Goal: Information Seeking & Learning: Check status

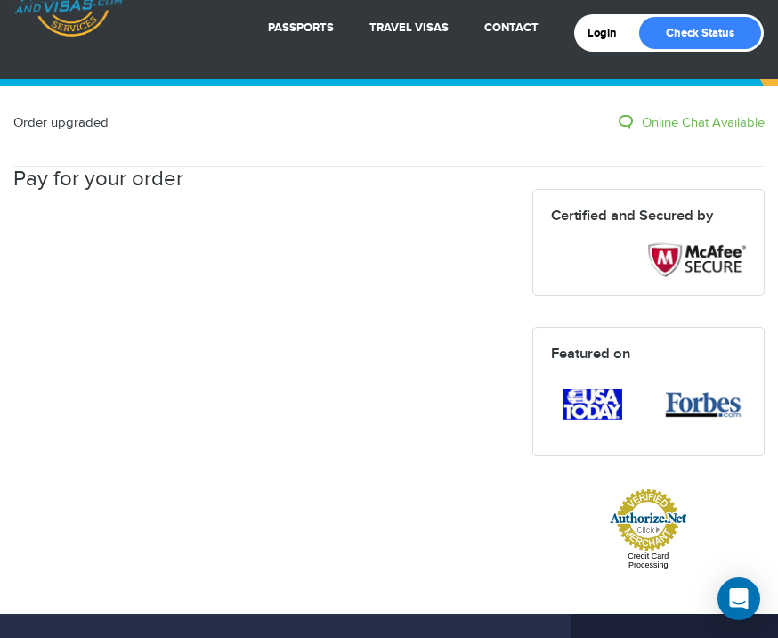
scroll to position [64, 0]
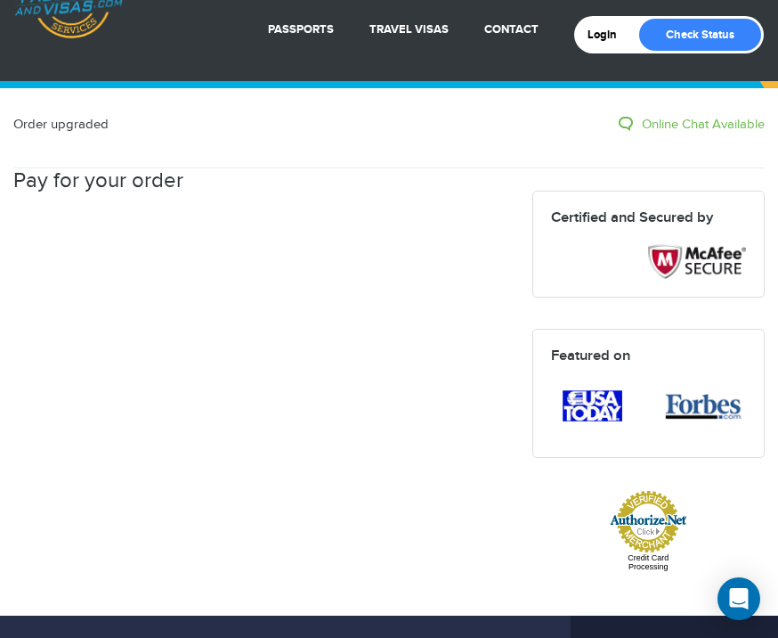
click at [144, 185] on h2 "Pay for your order" at bounding box center [98, 180] width 170 height 25
click at [155, 180] on h2 "Pay for your order" at bounding box center [98, 180] width 170 height 25
click at [597, 32] on link "Login" at bounding box center [609, 35] width 42 height 14
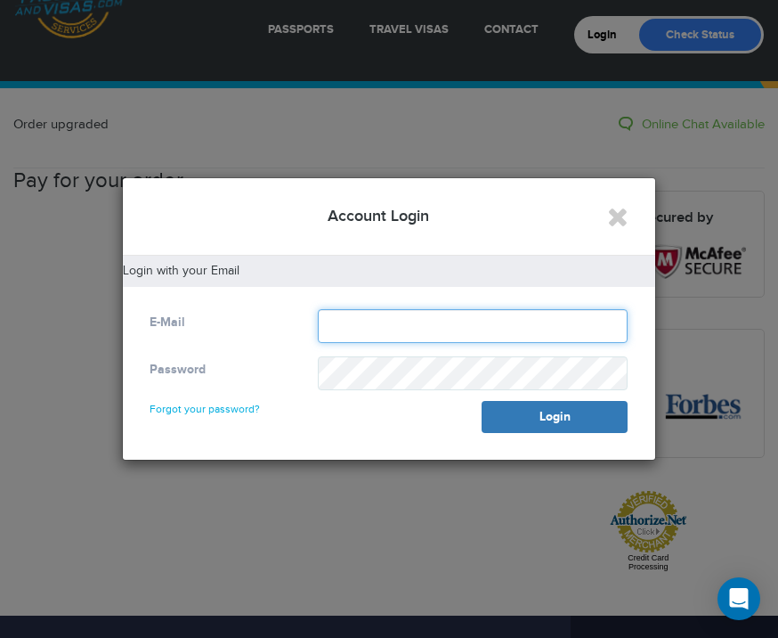
click at [361, 321] on input "text" at bounding box center [473, 326] width 311 height 34
type input "**********"
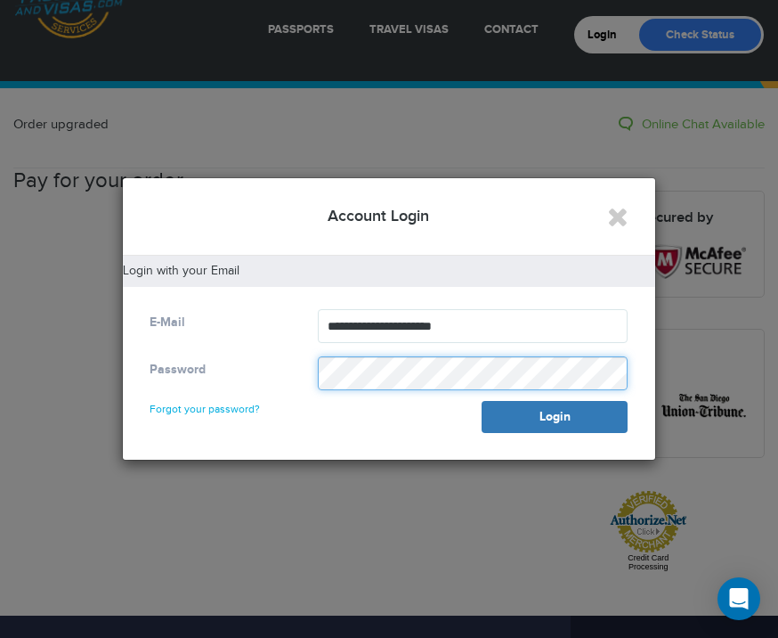
scroll to position [149, 0]
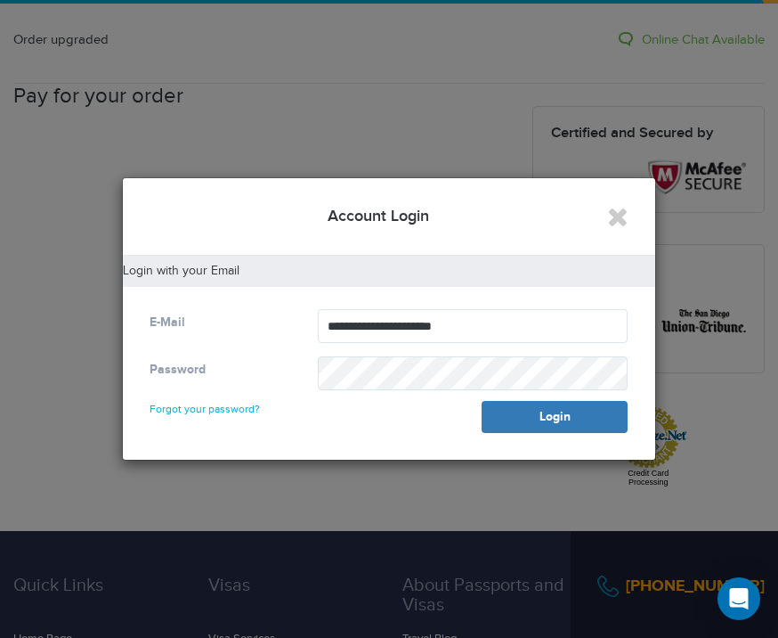
click at [227, 411] on link "Forgot your password?" at bounding box center [205, 400] width 110 height 28
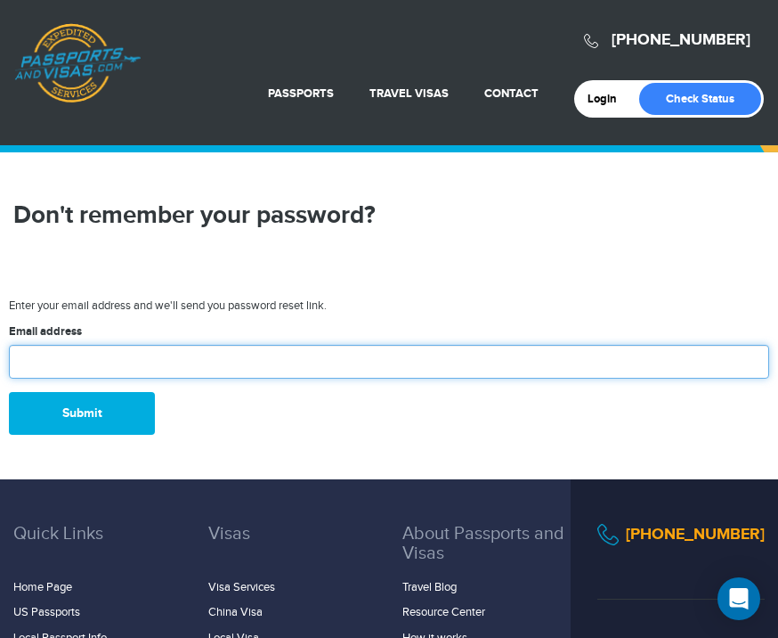
click at [221, 378] on input "text" at bounding box center [389, 362] width 760 height 34
type input "**********"
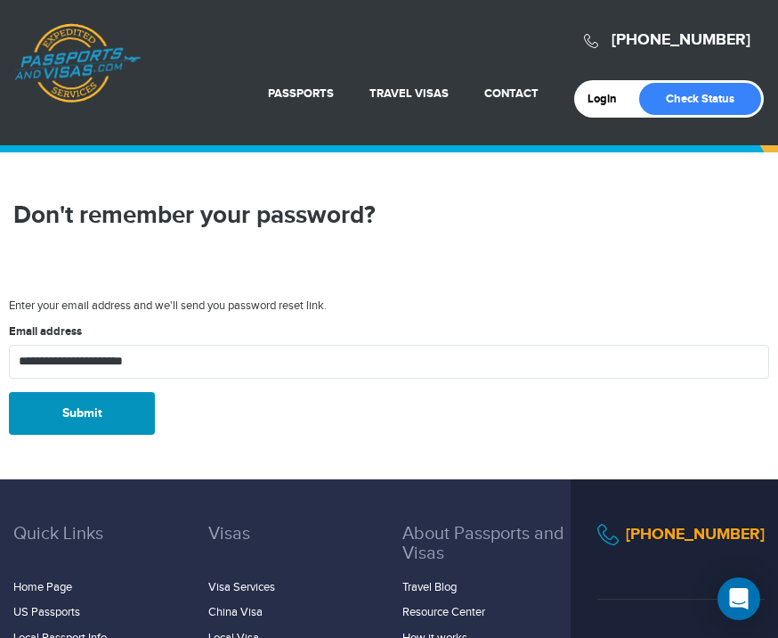
click at [97, 435] on button "Submit" at bounding box center [82, 413] width 146 height 43
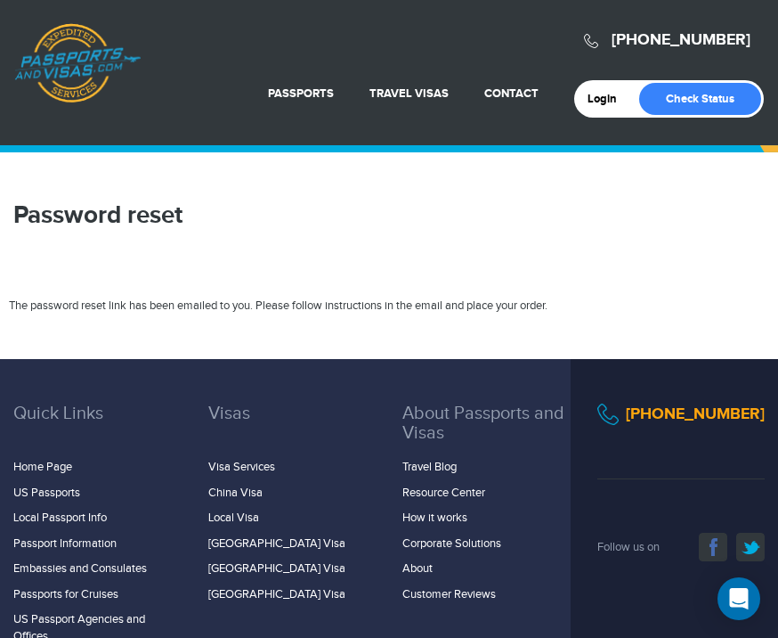
click at [333, 527] on ul "Visa Services China Visa Local Visa Brazil Visa Russia Visa India Visa" at bounding box center [292, 530] width 168 height 143
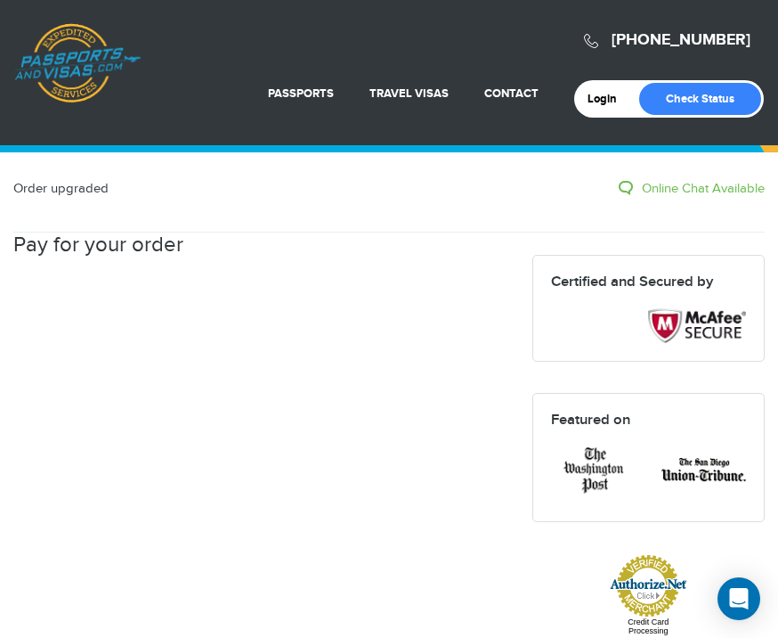
click at [691, 186] on link "Online Chat Available" at bounding box center [692, 188] width 146 height 19
click at [675, 186] on link "Online Chat Available" at bounding box center [692, 188] width 146 height 19
click at [623, 185] on link "Online Chat Available" at bounding box center [692, 188] width 146 height 19
click at [678, 191] on link "Online Chat Available" at bounding box center [692, 188] width 146 height 19
click at [66, 198] on div "Order upgraded Online Chat Available Pay for your order Certified and Secured b…" at bounding box center [389, 407] width 778 height 457
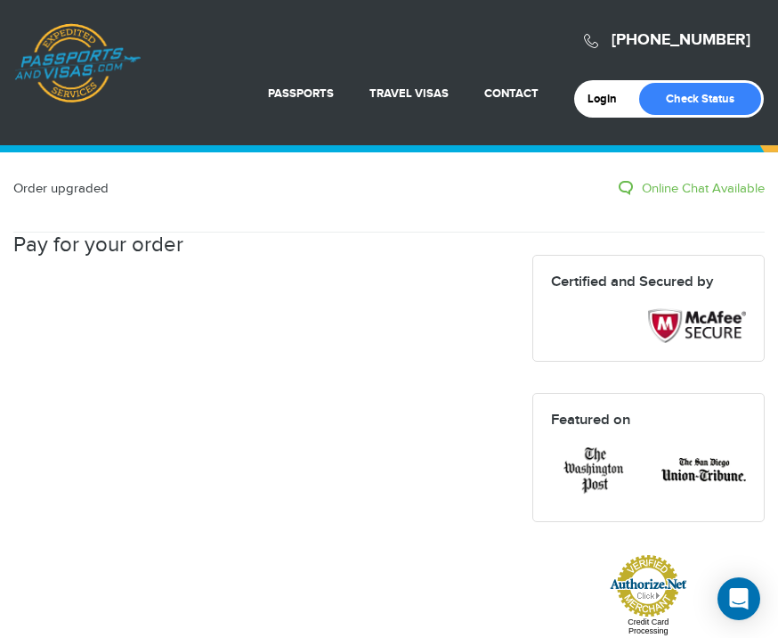
click at [170, 248] on h2 "Pay for your order" at bounding box center [98, 244] width 170 height 25
click at [695, 94] on link "Check Status" at bounding box center [700, 99] width 122 height 32
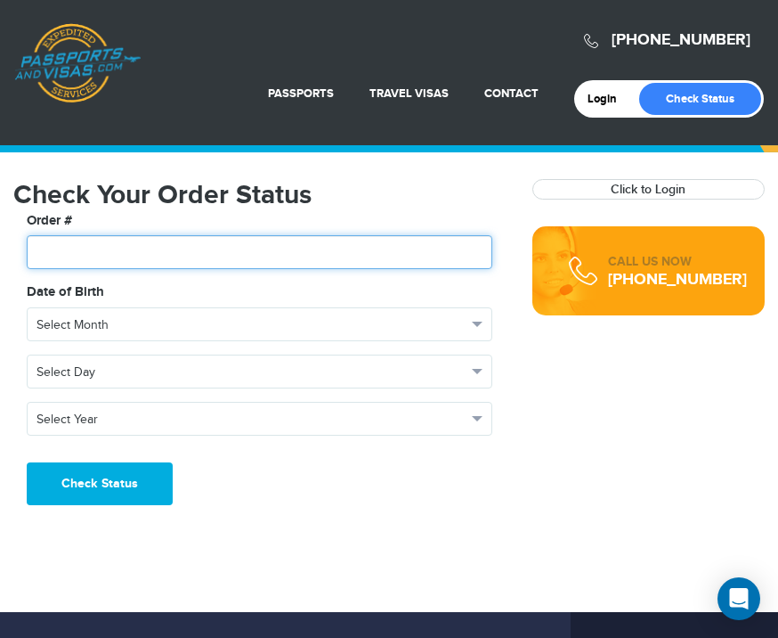
click at [44, 249] on input "text" at bounding box center [260, 252] width 466 height 34
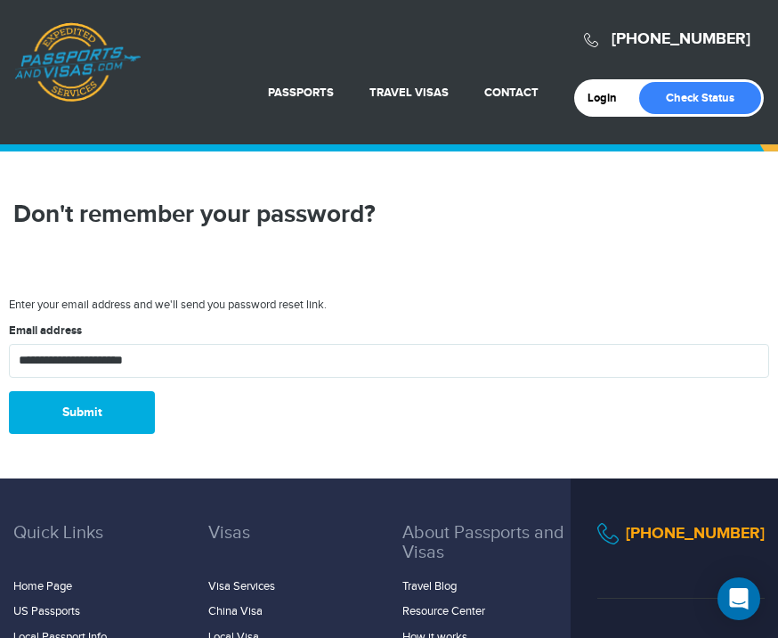
scroll to position [41, 0]
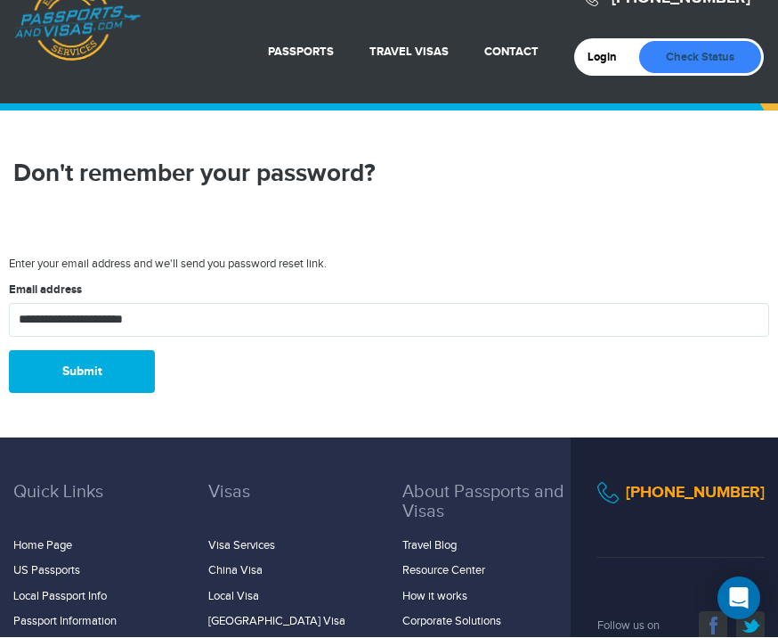
click at [699, 50] on link "Check Status" at bounding box center [700, 58] width 122 height 32
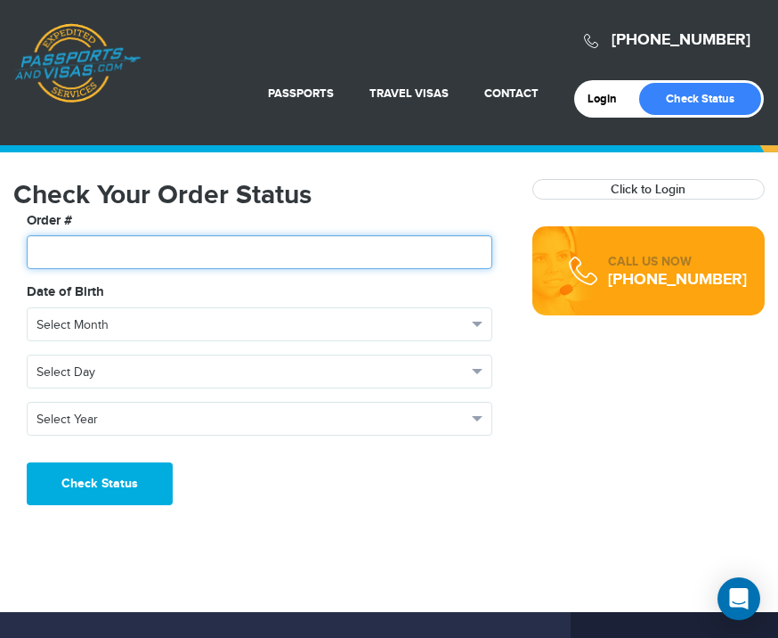
click at [112, 250] on input "text" at bounding box center [260, 252] width 466 height 34
click at [94, 249] on input "text" at bounding box center [260, 252] width 466 height 34
paste input "*******"
type input "*******"
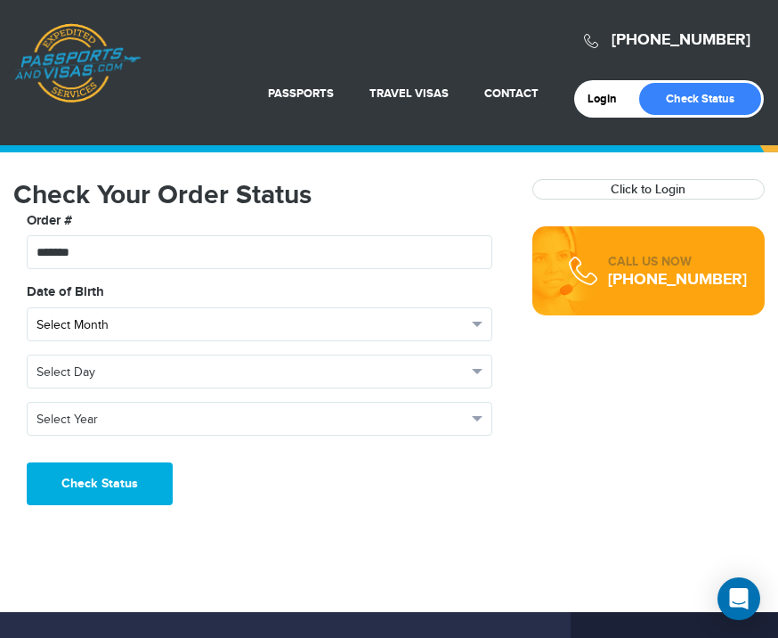
click at [492, 324] on button "Select Month" at bounding box center [260, 324] width 466 height 34
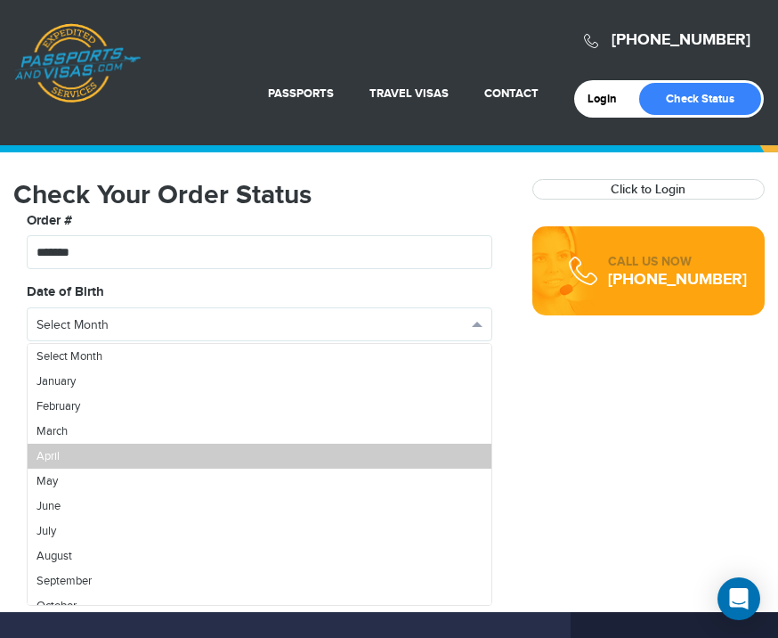
click at [72, 451] on link "April" at bounding box center [260, 455] width 464 height 25
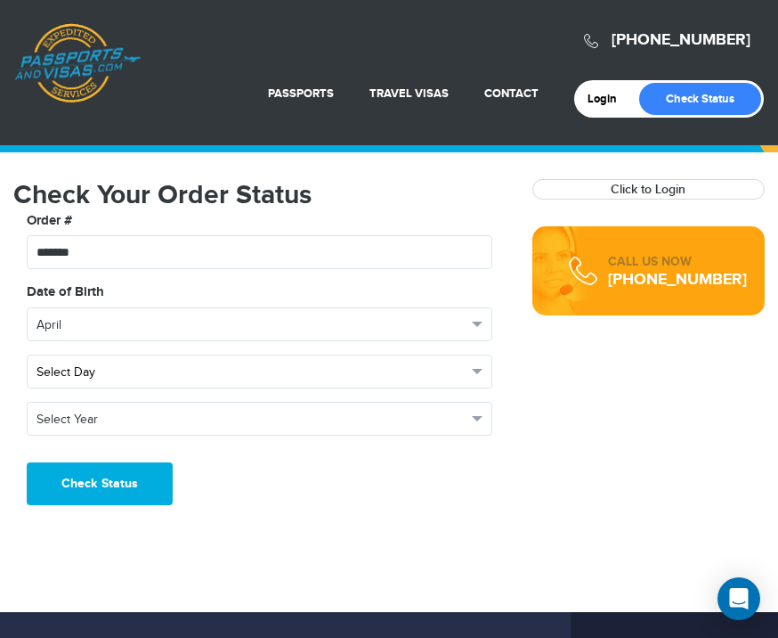
click at [480, 366] on button "Select Day" at bounding box center [260, 371] width 466 height 34
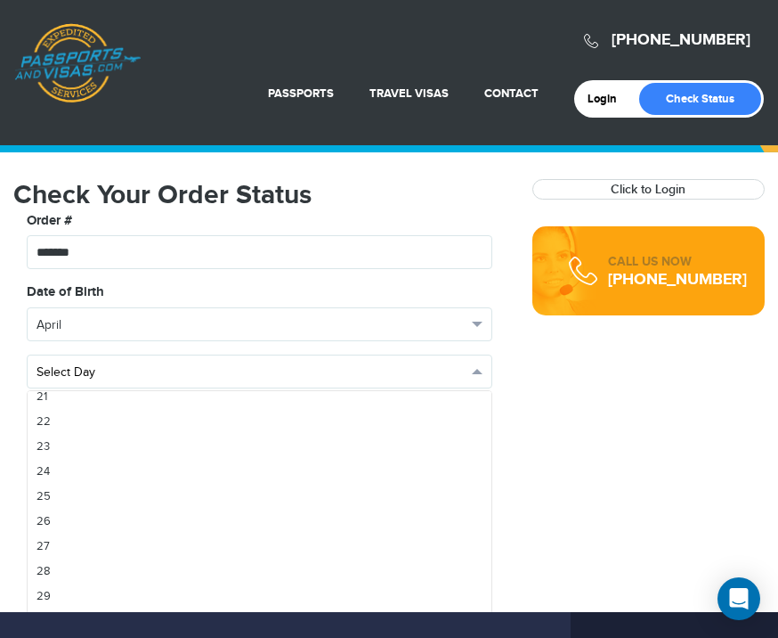
scroll to position [532, 0]
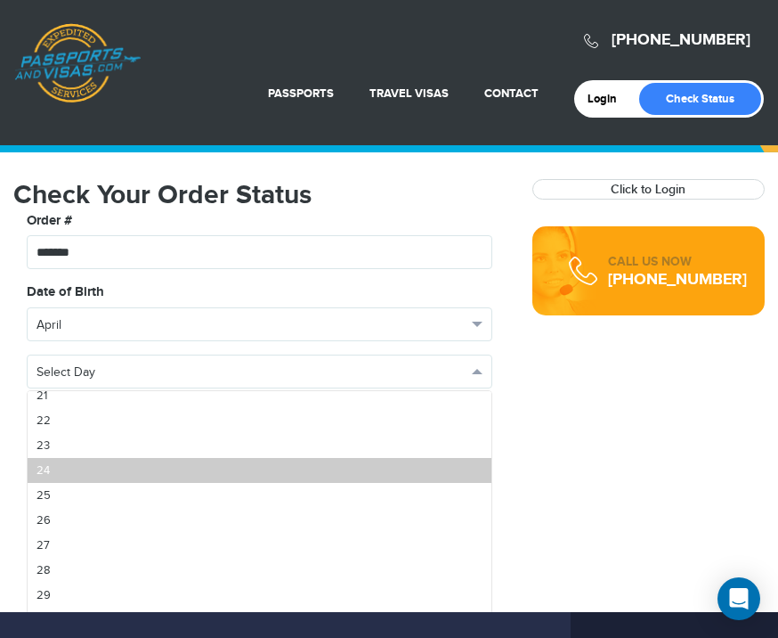
click at [45, 467] on span "24" at bounding box center [43, 470] width 13 height 14
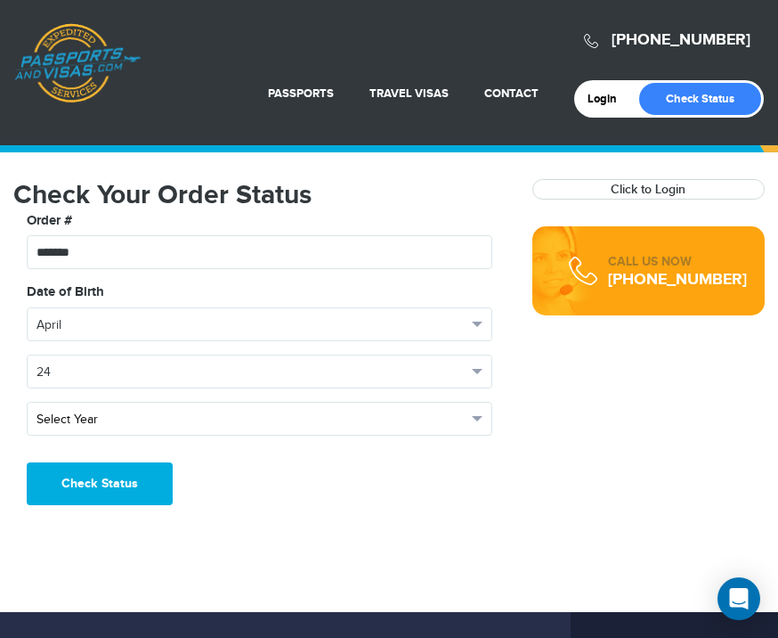
click at [483, 419] on button "Select Year" at bounding box center [260, 419] width 466 height 34
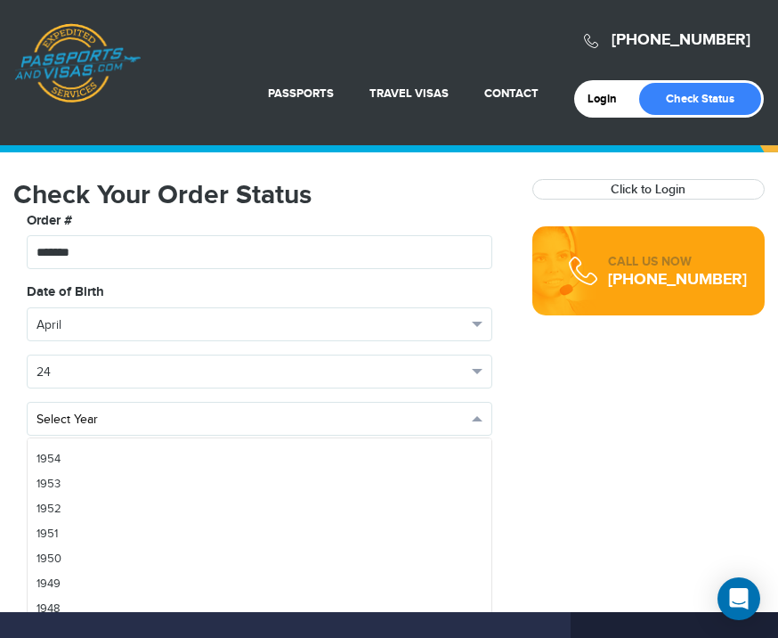
scroll to position [1788, 0]
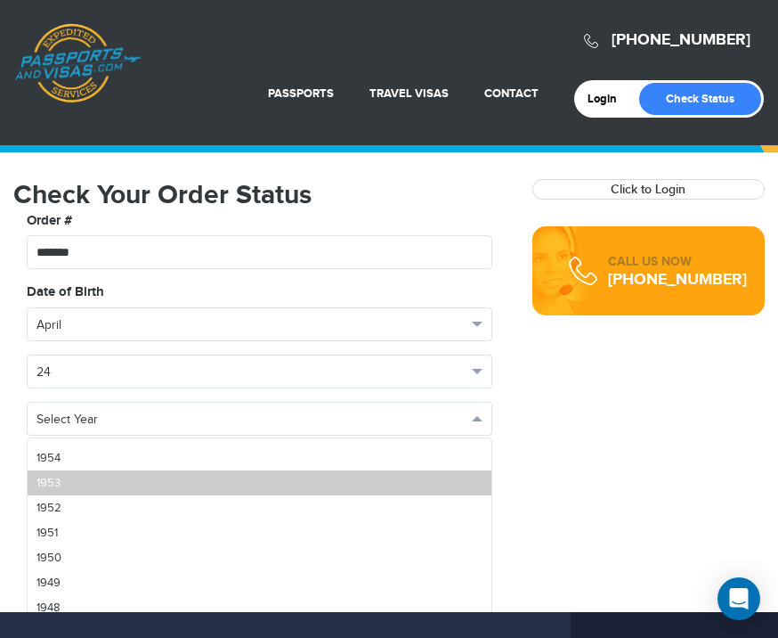
click at [76, 482] on link "1953" at bounding box center [260, 482] width 464 height 25
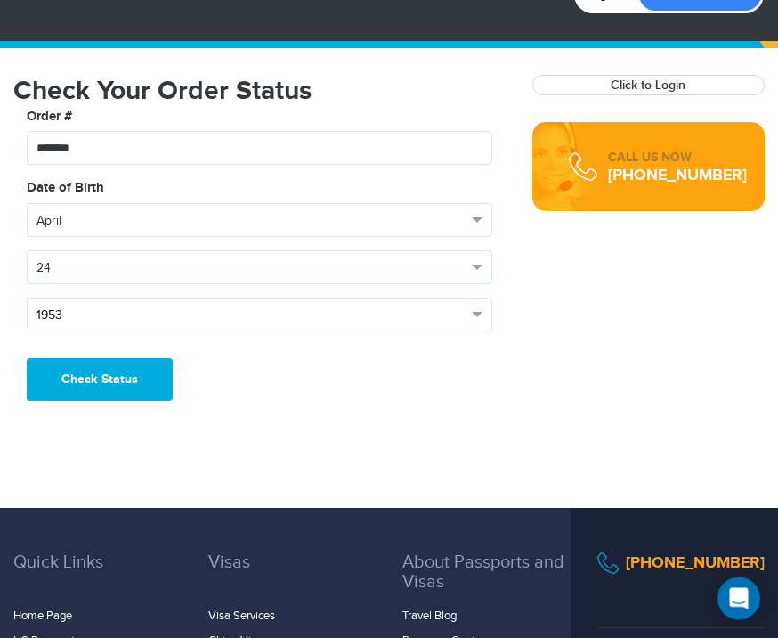
scroll to position [123, 0]
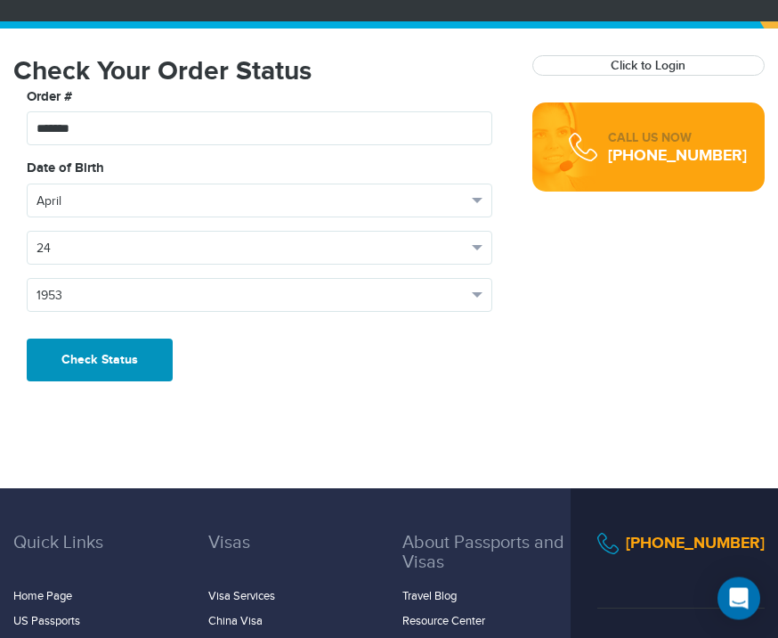
click at [132, 356] on button "Check Status" at bounding box center [100, 360] width 146 height 43
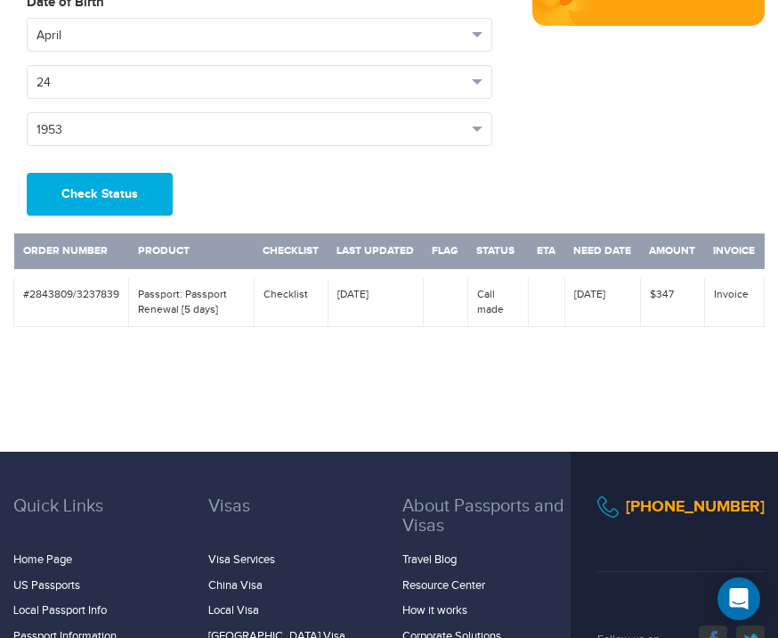
scroll to position [293, 0]
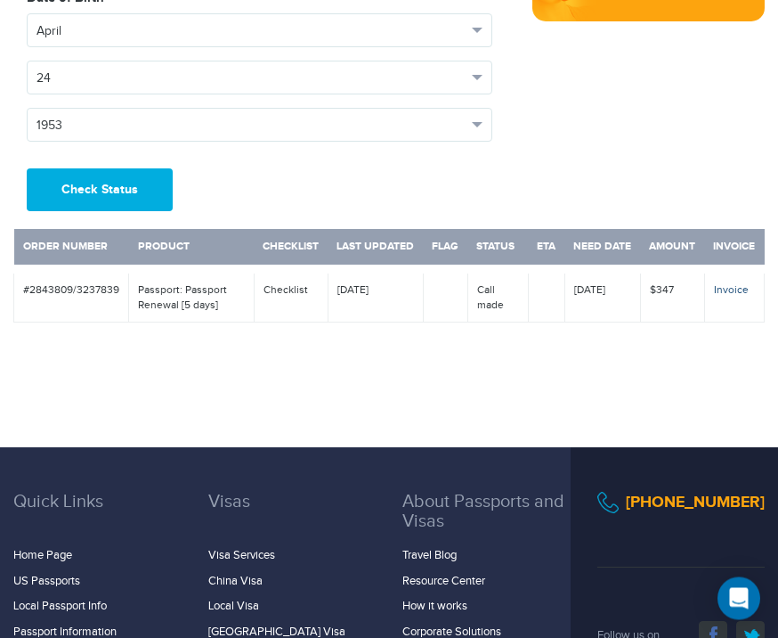
click at [741, 292] on link "Invoice" at bounding box center [731, 290] width 35 height 12
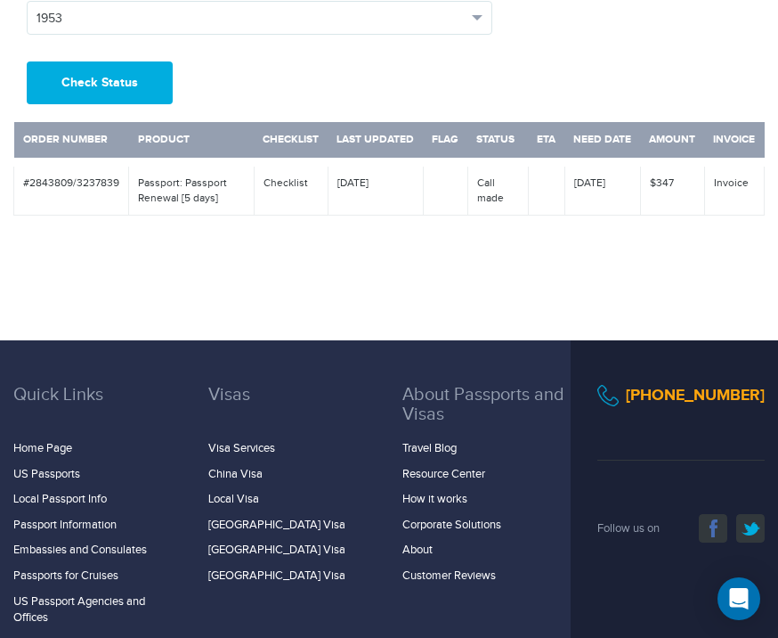
scroll to position [415, 0]
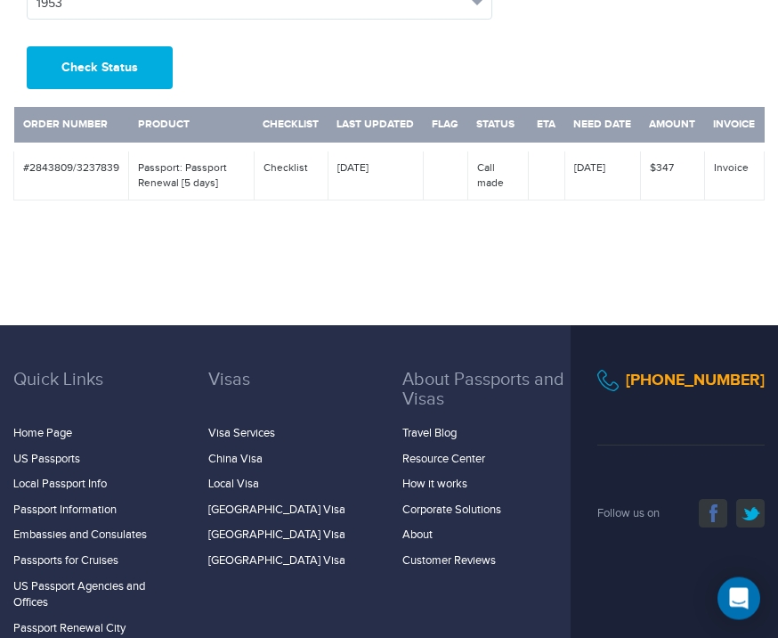
click at [677, 170] on td "$347" at bounding box center [672, 174] width 64 height 53
click at [671, 163] on td "$347" at bounding box center [672, 174] width 64 height 53
click at [737, 166] on link "Invoice" at bounding box center [731, 168] width 35 height 12
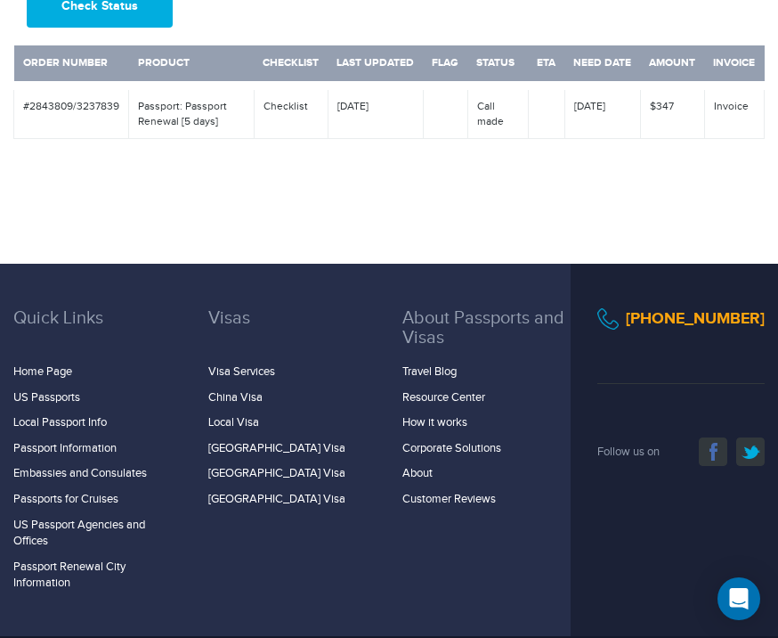
click at [501, 110] on td "Call made" at bounding box center [497, 111] width 61 height 53
click at [78, 448] on link "Passport Information" at bounding box center [64, 448] width 103 height 14
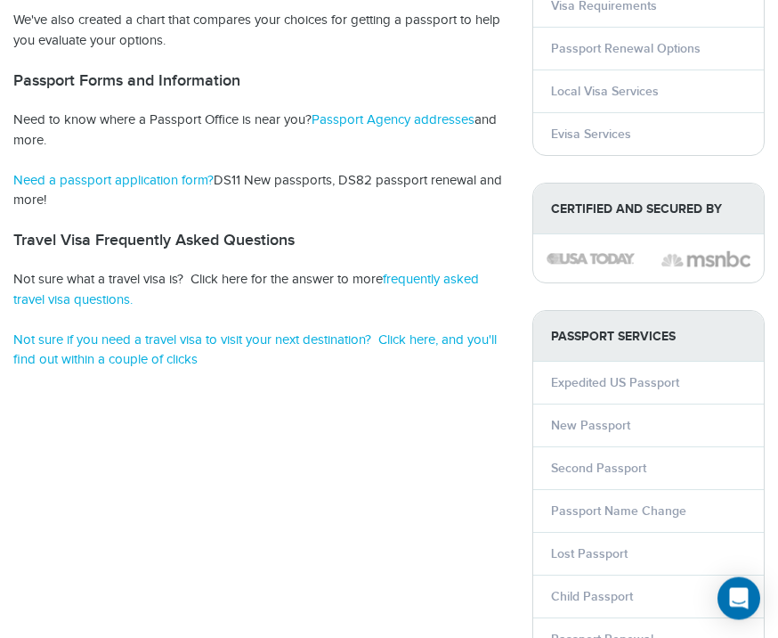
scroll to position [468, 0]
click at [603, 637] on link "Passport Renewal" at bounding box center [602, 638] width 102 height 15
